Goal: Information Seeking & Learning: Learn about a topic

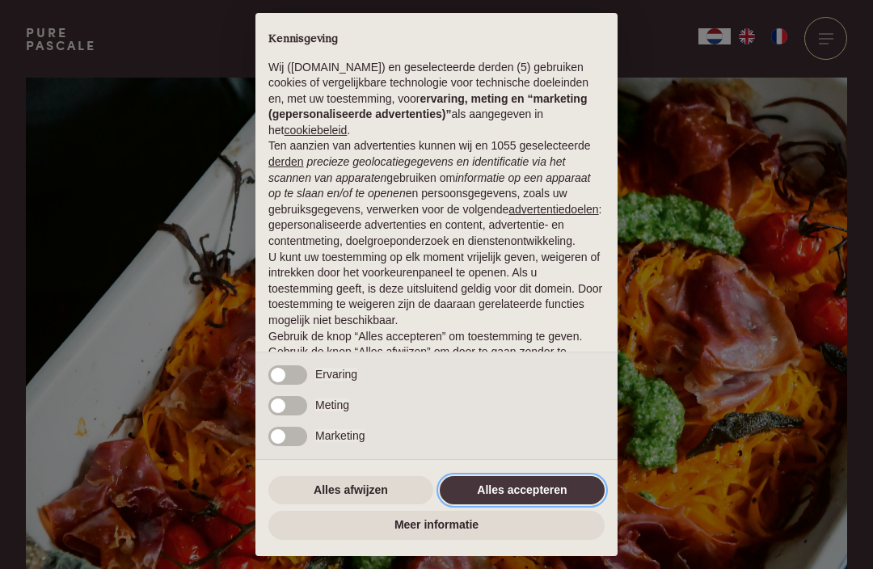
click at [539, 492] on button "Alles accepteren" at bounding box center [522, 490] width 165 height 29
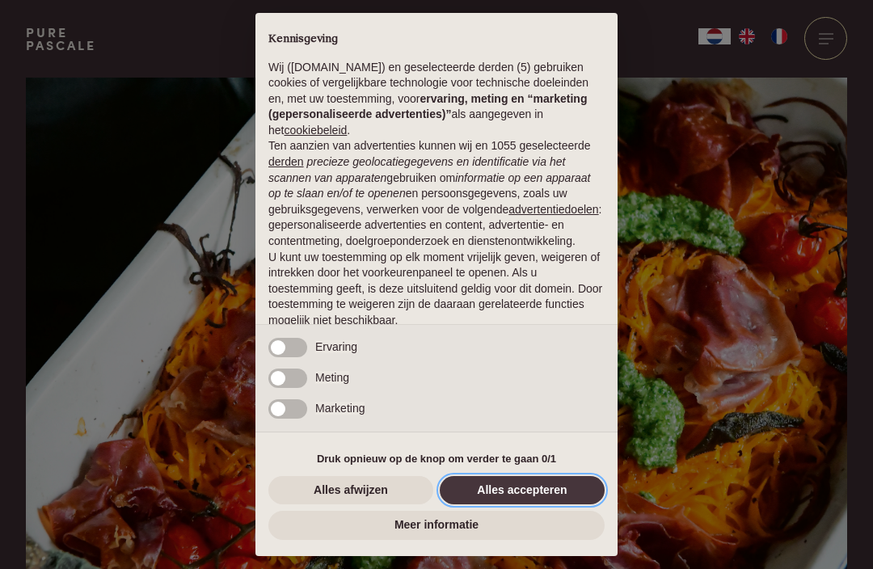
scroll to position [70, 0]
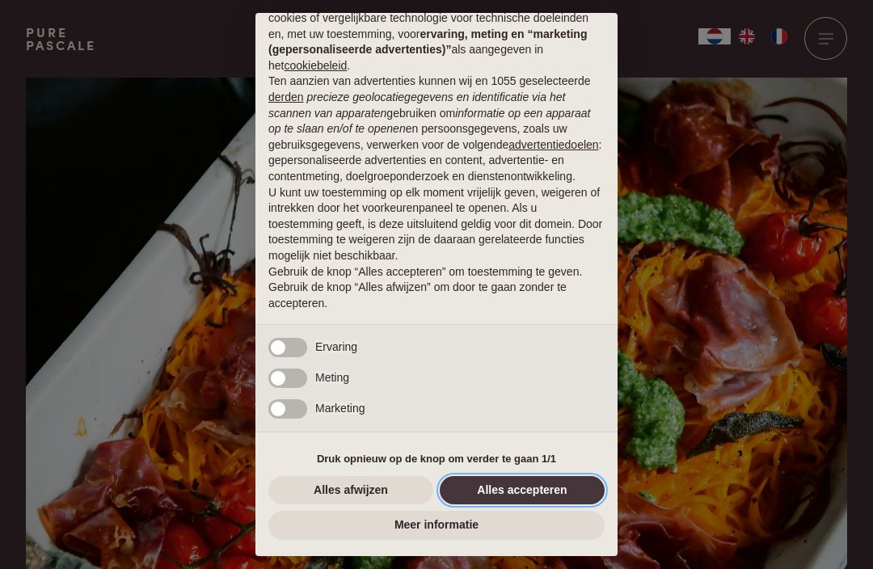
click at [541, 494] on button "Alles accepteren" at bounding box center [522, 490] width 165 height 29
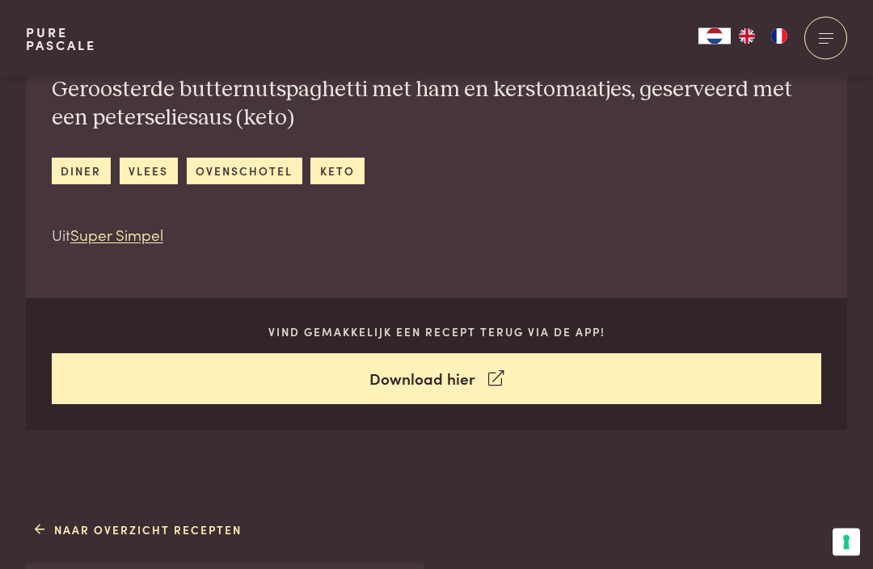
scroll to position [595, 0]
click at [485, 365] on link "Download hier" at bounding box center [437, 378] width 770 height 51
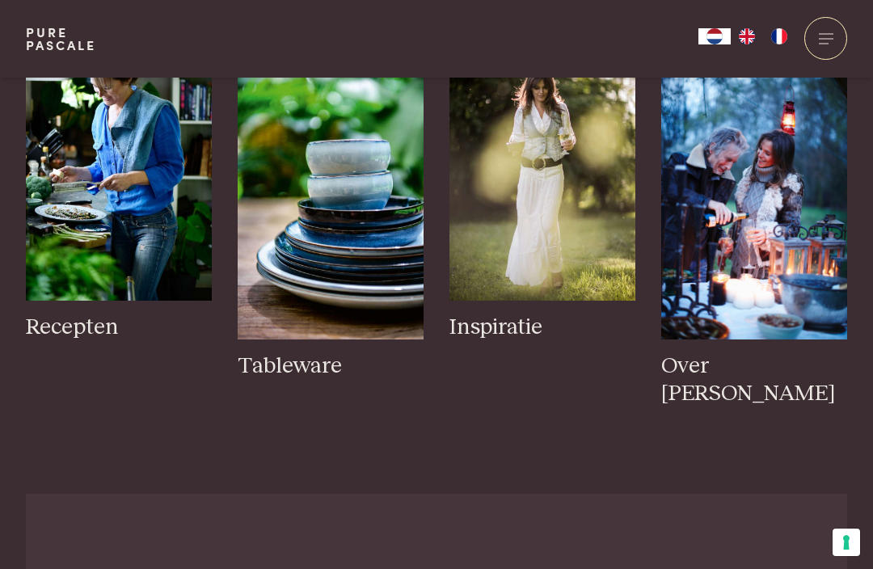
scroll to position [2538, 0]
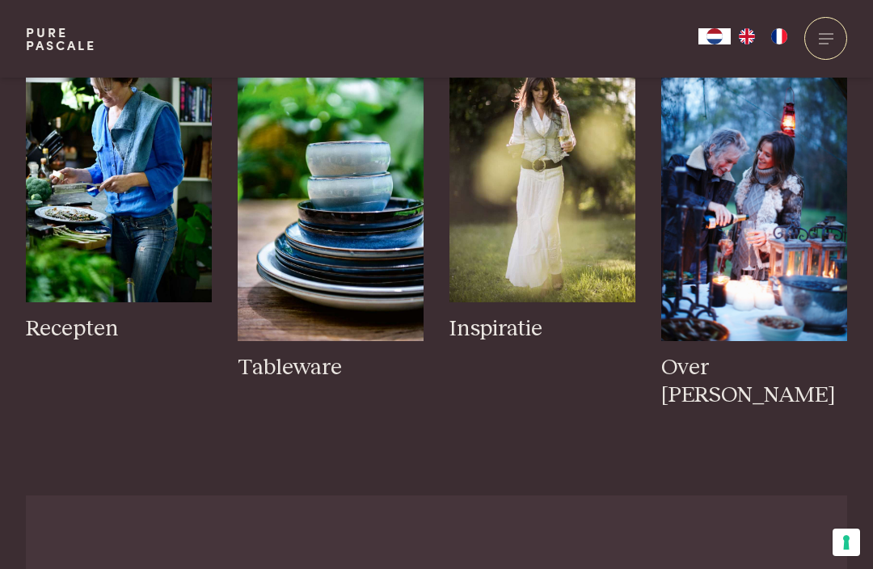
click at [100, 218] on img at bounding box center [119, 162] width 186 height 279
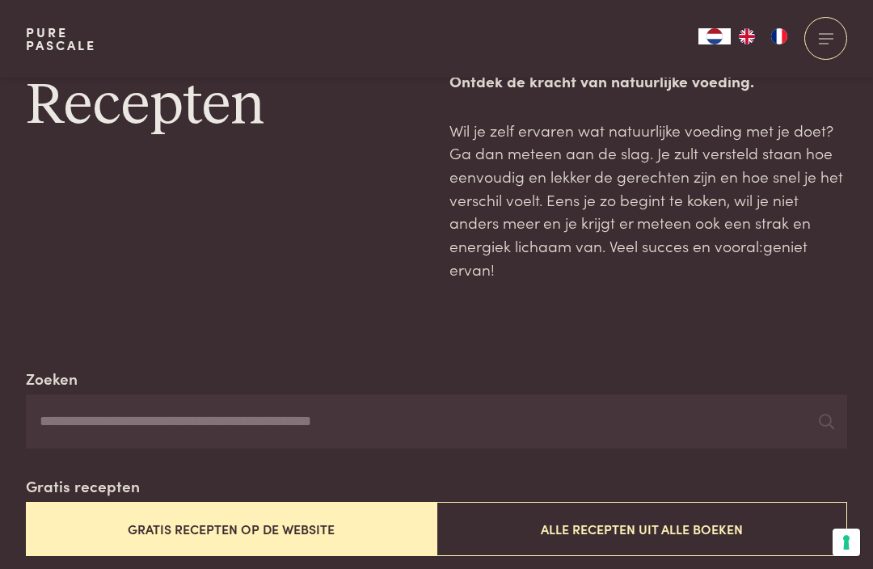
scroll to position [52, 0]
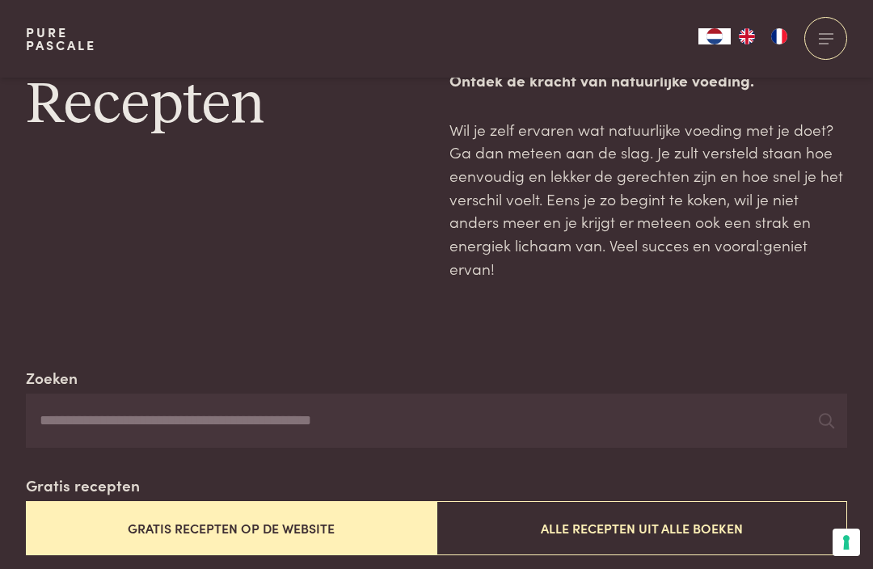
click at [70, 412] on input "Zoeken" at bounding box center [436, 421] width 821 height 55
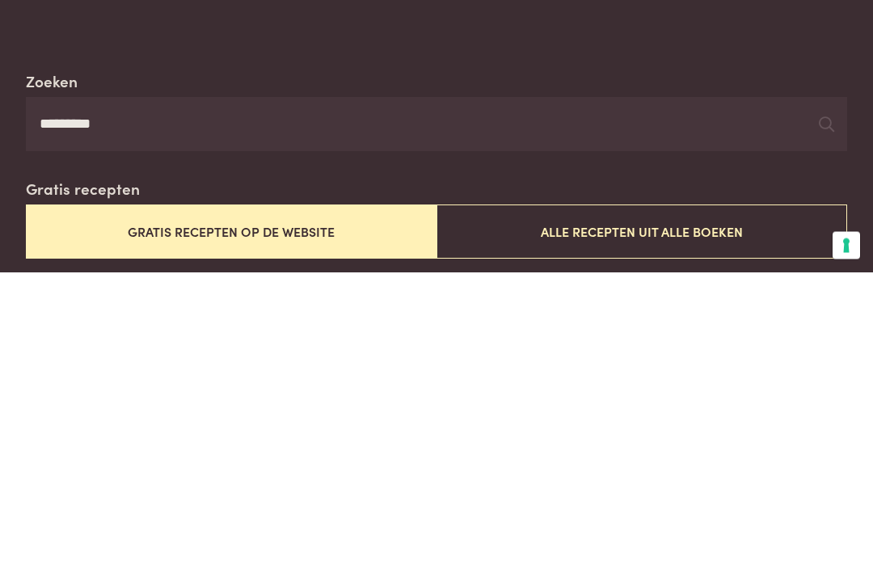
type input "*********"
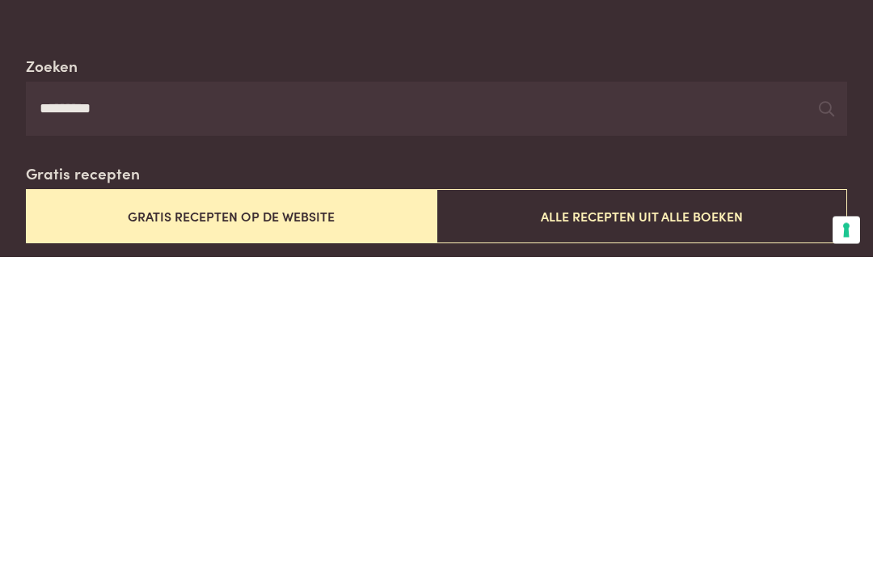
click at [91, 502] on button "Gratis recepten op de website" at bounding box center [231, 529] width 411 height 54
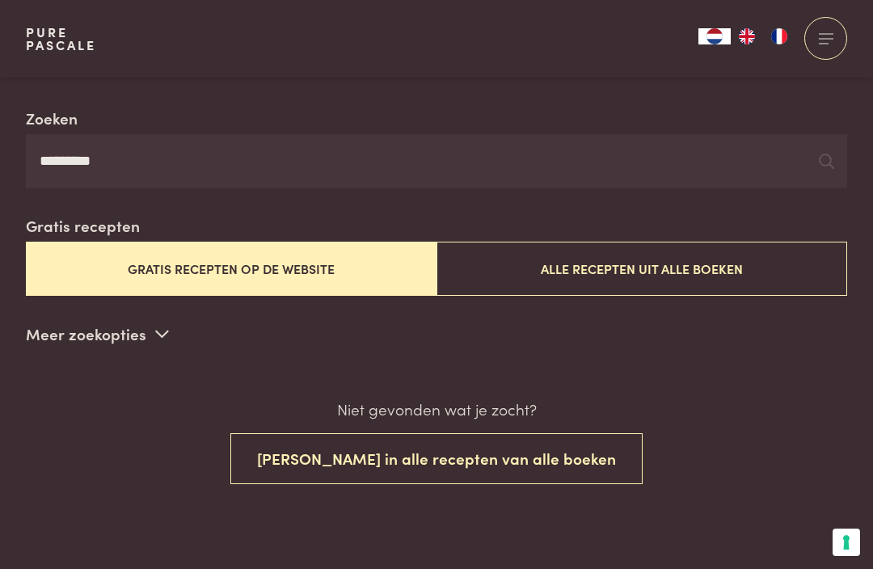
scroll to position [310, 0]
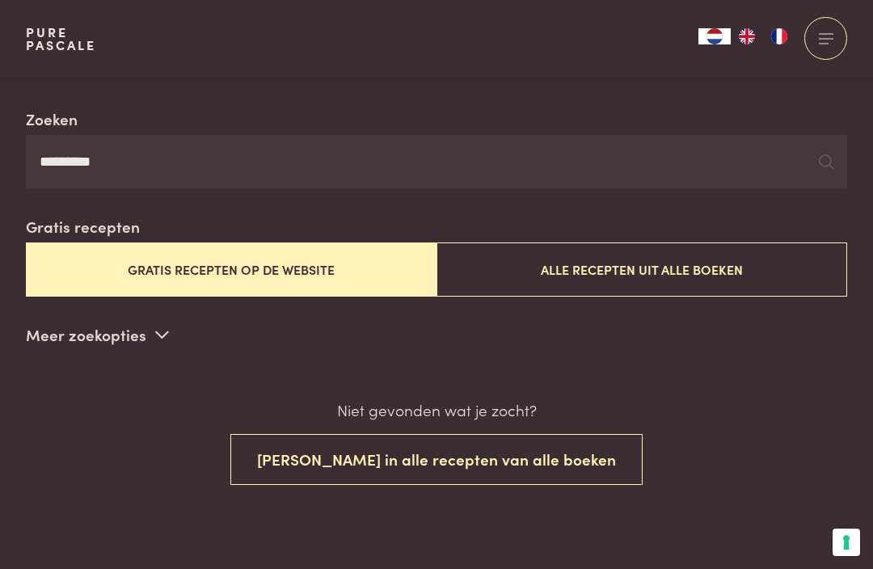
click at [553, 456] on button "Zoek in alle recepten van alle boeken" at bounding box center [436, 459] width 412 height 51
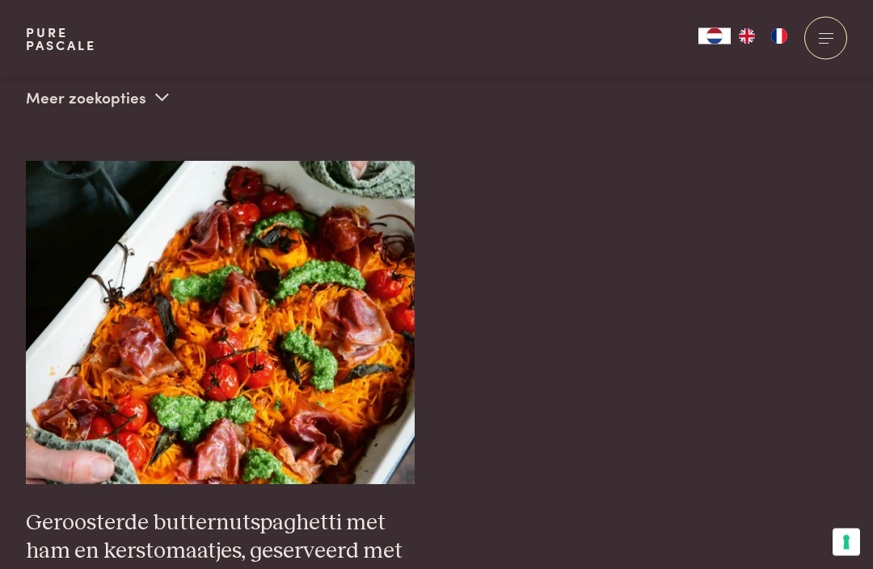
scroll to position [549, 0]
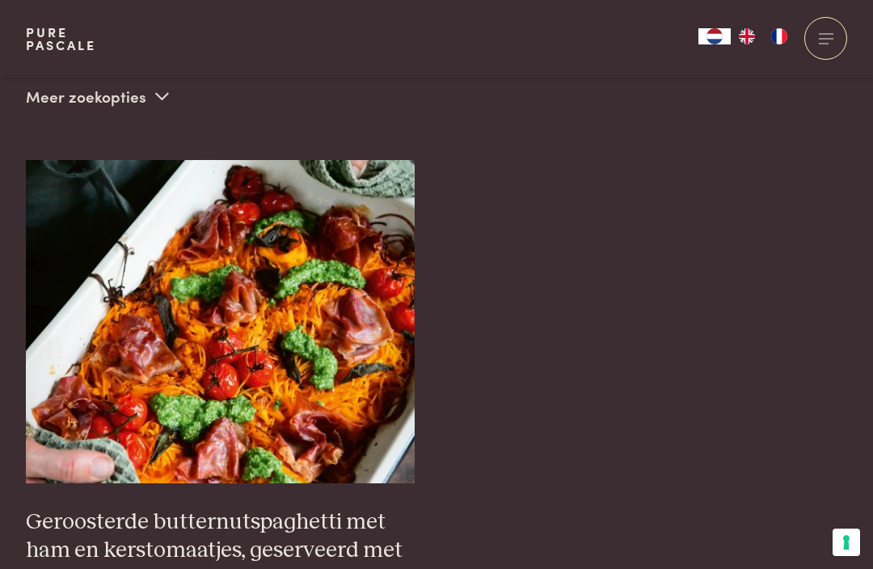
click at [236, 527] on h3 "Geroosterde butternutspaghetti met ham en kerstomaatjes, geserveerd met een pet…" at bounding box center [221, 550] width 390 height 84
click at [352, 508] on h3 "Geroosterde butternutspaghetti met ham en kerstomaatjes, geserveerd met een pet…" at bounding box center [221, 550] width 390 height 84
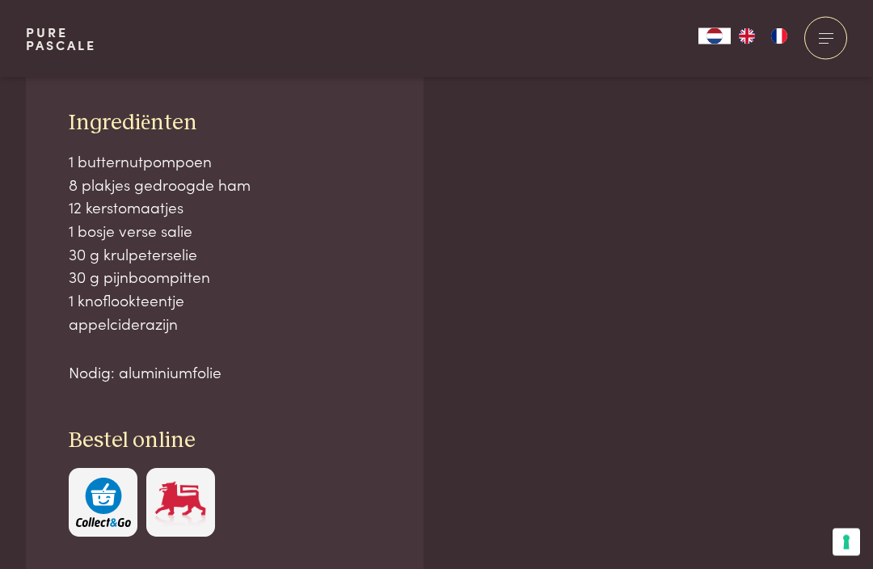
scroll to position [1094, 0]
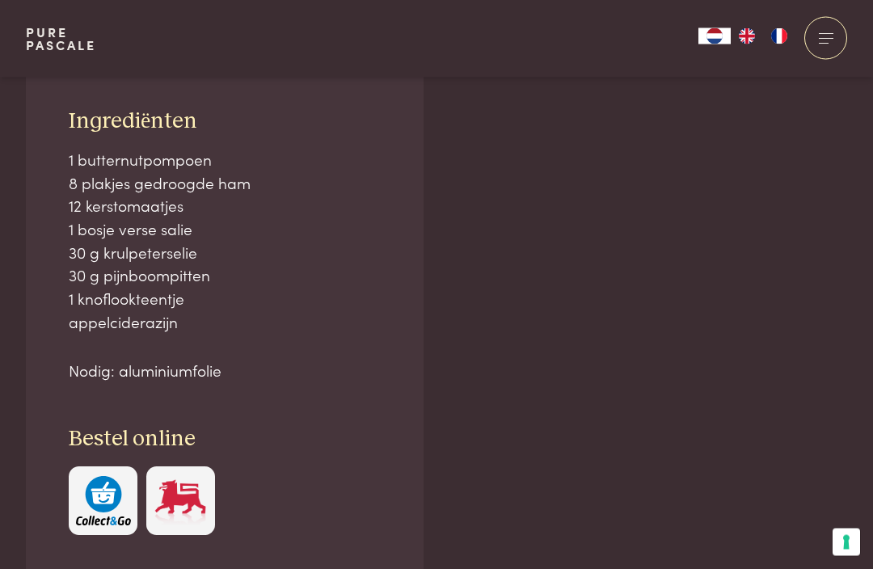
click at [103, 496] on img "button" at bounding box center [103, 501] width 55 height 49
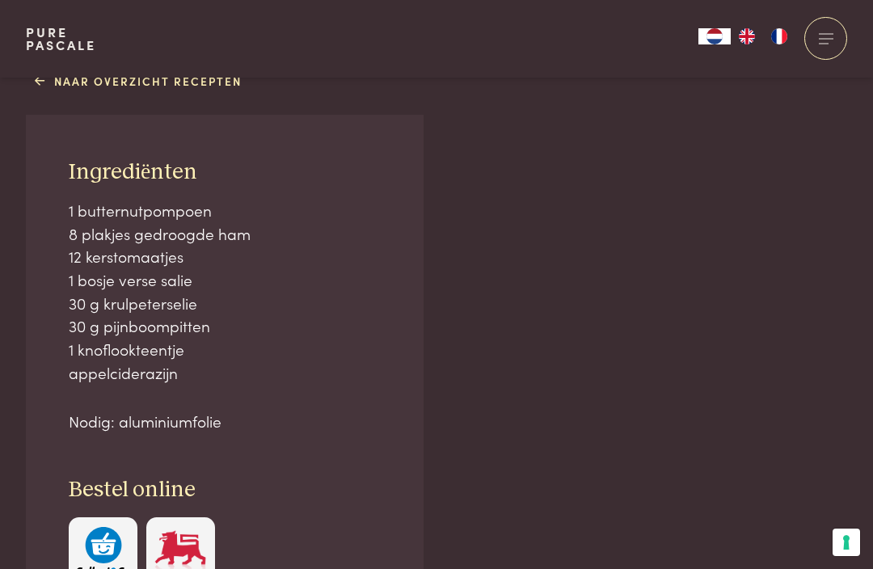
scroll to position [1043, 0]
click at [119, 535] on img "button" at bounding box center [103, 552] width 55 height 49
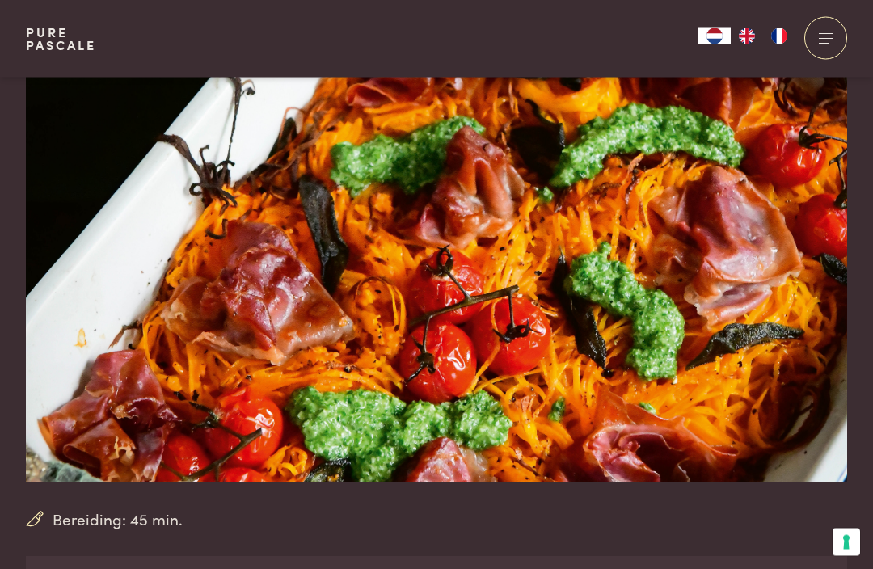
scroll to position [89, 0]
